Goal: Transaction & Acquisition: Obtain resource

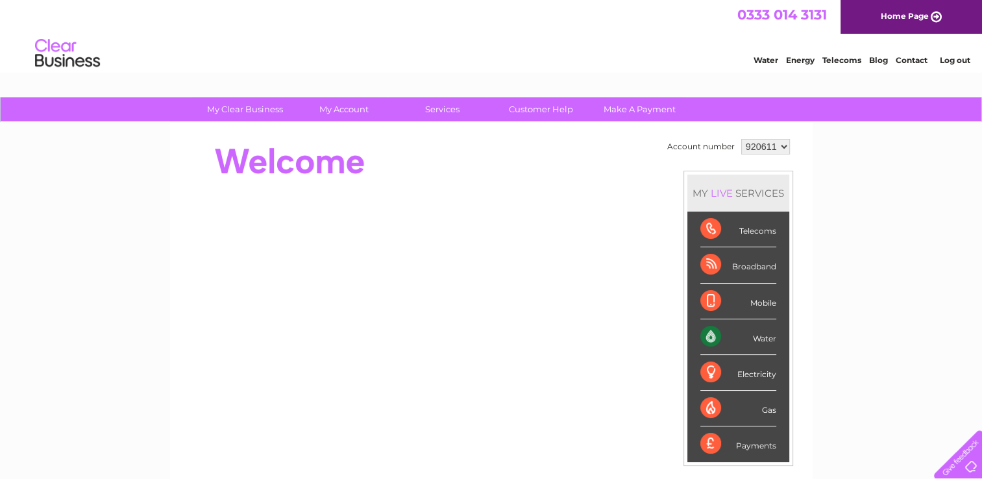
click at [783, 147] on select "920611" at bounding box center [765, 147] width 49 height 16
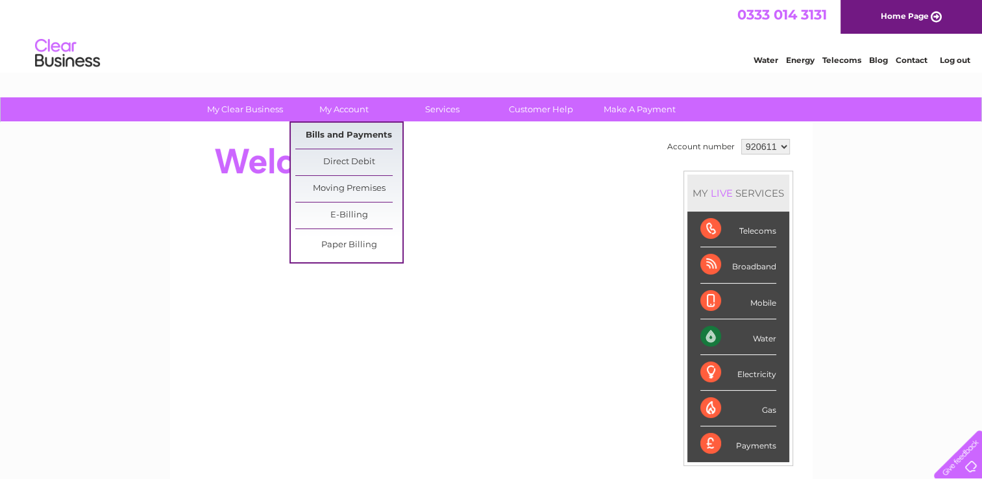
click at [343, 129] on link "Bills and Payments" at bounding box center [348, 136] width 107 height 26
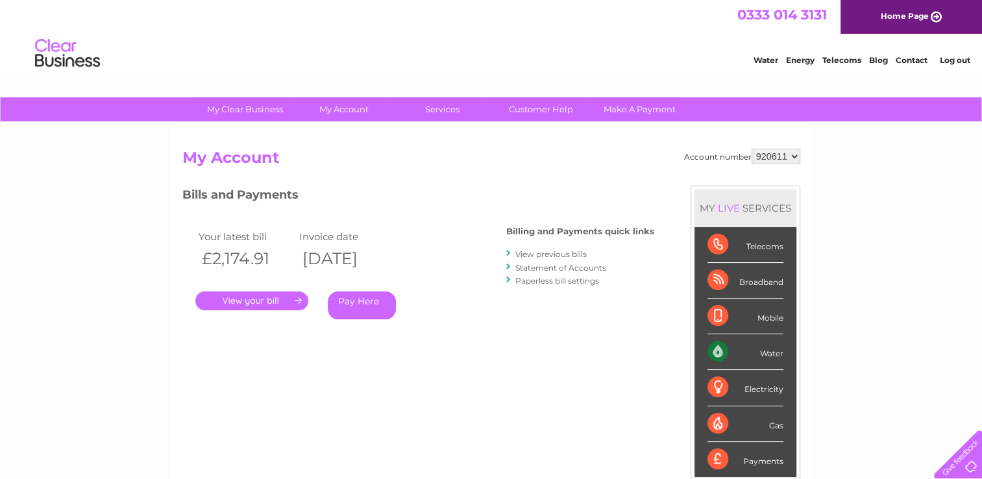
click at [580, 256] on link "View previous bills" at bounding box center [550, 254] width 71 height 10
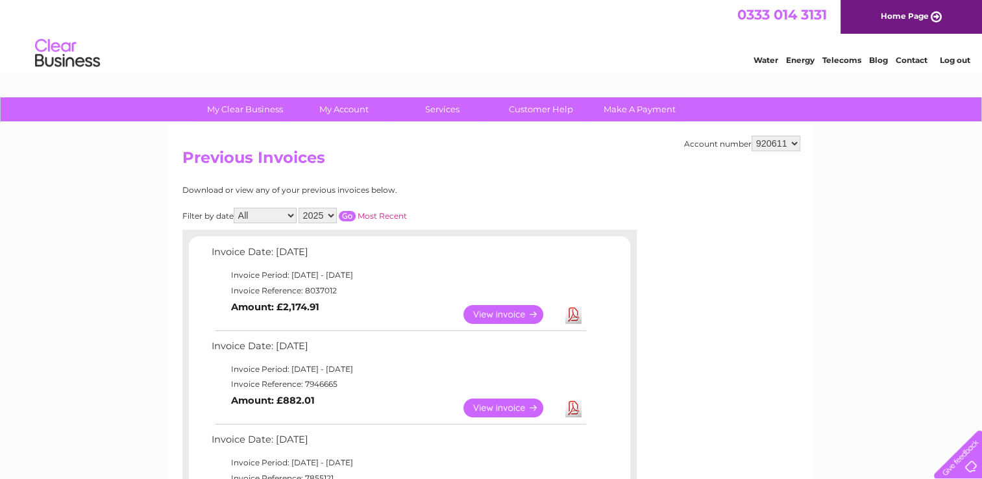
click at [330, 214] on select "2025 2024 2023 2022" at bounding box center [318, 216] width 38 height 16
select select "2022"
click at [300, 208] on select "2025 2024 2023 2022" at bounding box center [318, 216] width 38 height 16
click at [354, 217] on input "button" at bounding box center [347, 216] width 17 height 10
click at [351, 215] on input "button" at bounding box center [347, 216] width 17 height 10
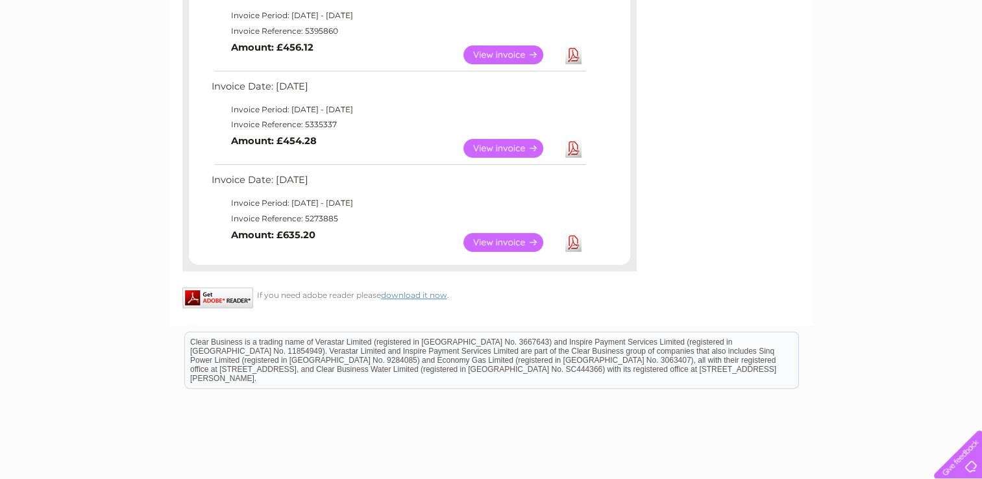
scroll to position [65, 0]
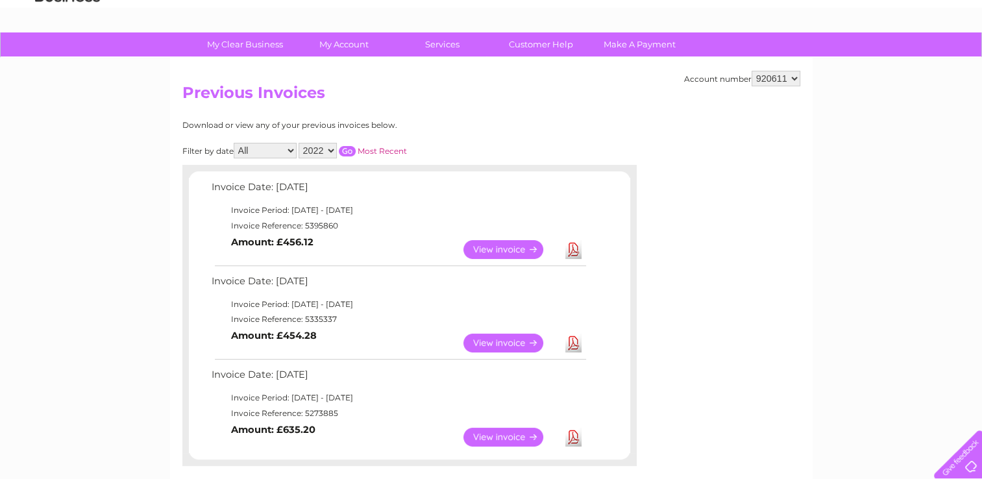
click at [499, 434] on link "View" at bounding box center [510, 437] width 95 height 19
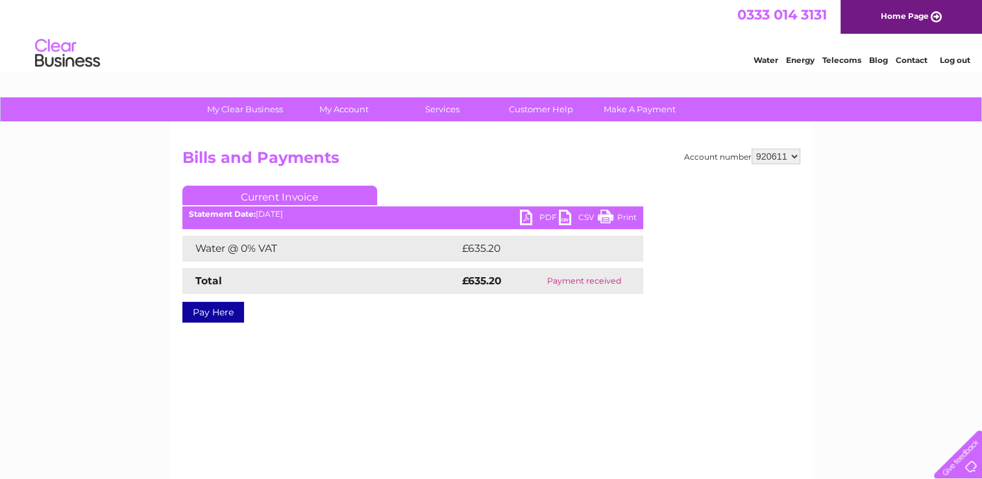
click at [532, 217] on link "PDF" at bounding box center [539, 219] width 39 height 19
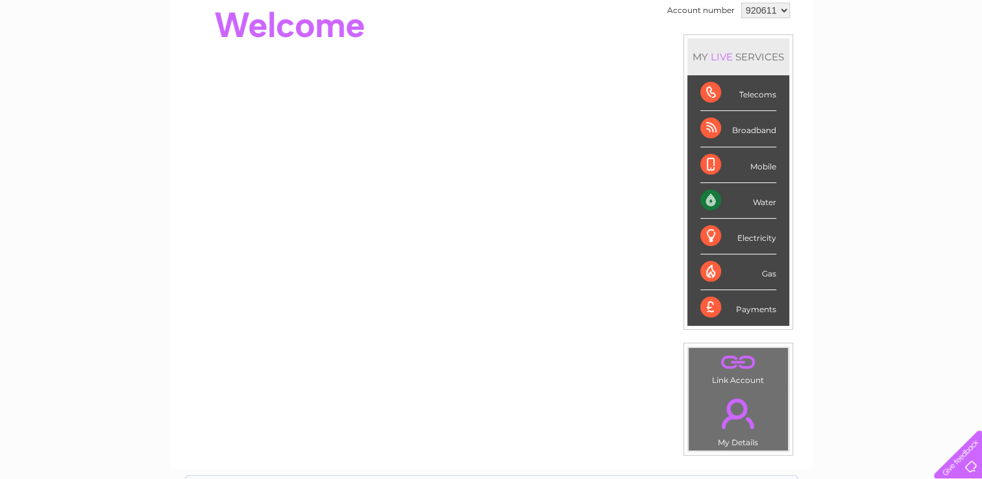
scroll to position [30, 0]
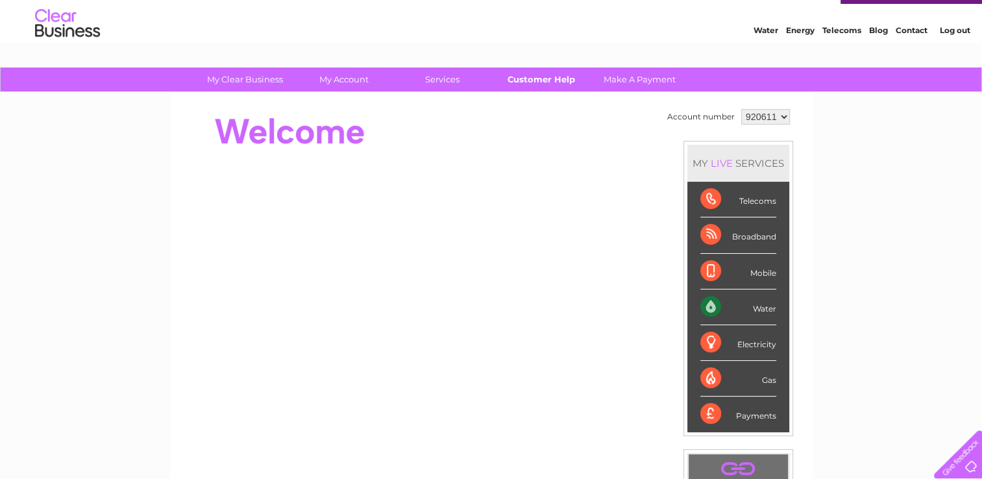
click at [524, 82] on link "Customer Help" at bounding box center [540, 80] width 107 height 24
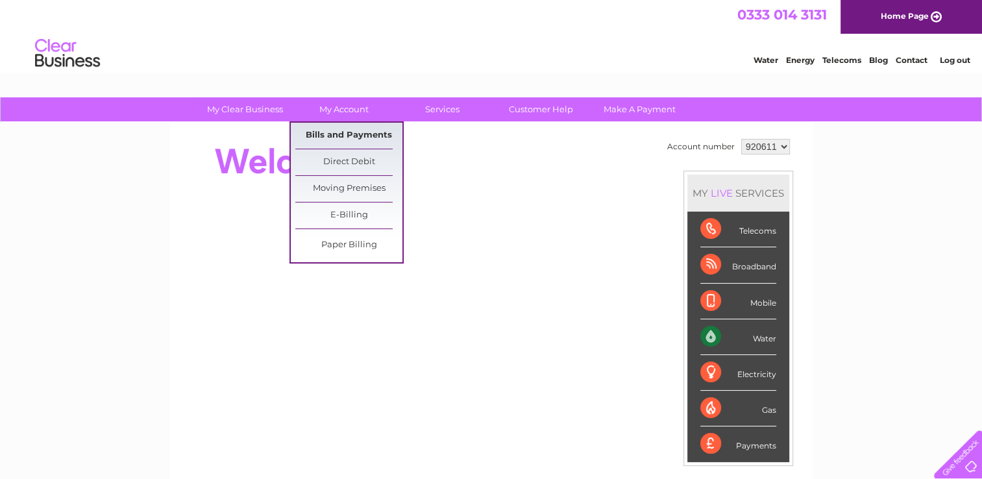
click at [347, 131] on link "Bills and Payments" at bounding box center [348, 136] width 107 height 26
